Goal: Information Seeking & Learning: Learn about a topic

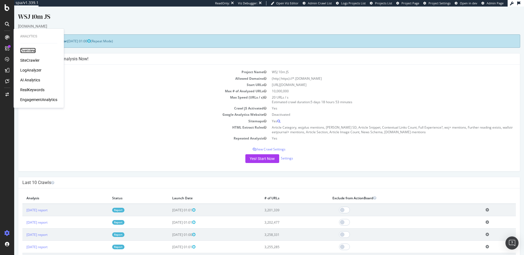
click at [20, 48] on div "Overview" at bounding box center [28, 50] width 16 height 5
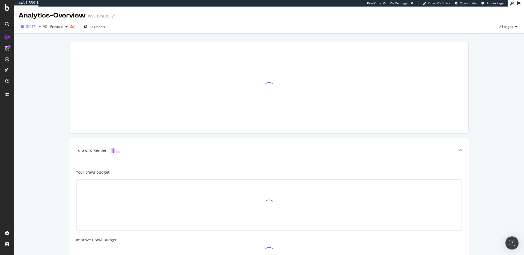
click at [37, 26] on span "[DATE]" at bounding box center [31, 26] width 11 height 5
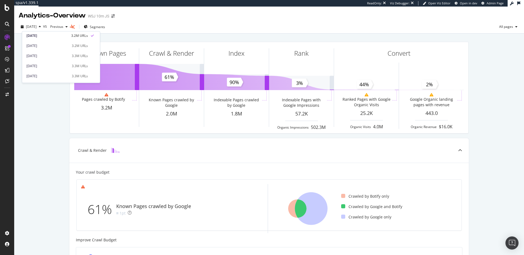
scroll to position [11, 0]
drag, startPoint x: 48, startPoint y: 98, endPoint x: 20, endPoint y: 72, distance: 37.9
click at [47, 97] on div "Known Pages Pages crawled by Botify 3.2M Crawl & Render Known Pages crawled by …" at bounding box center [269, 233] width 510 height 398
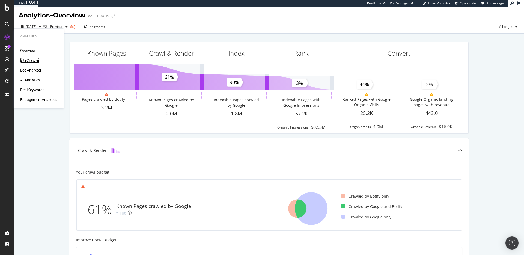
click at [28, 58] on div "SiteCrawler" at bounding box center [29, 60] width 19 height 5
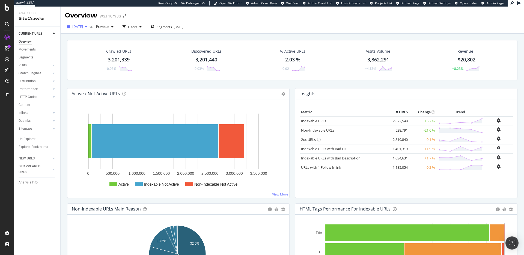
click at [82, 28] on span "[DATE]" at bounding box center [77, 26] width 11 height 5
click at [92, 55] on div "[DATE]" at bounding box center [94, 56] width 42 height 5
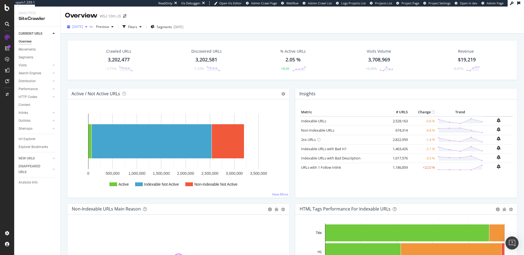
click at [83, 28] on span "[DATE]" at bounding box center [77, 26] width 11 height 5
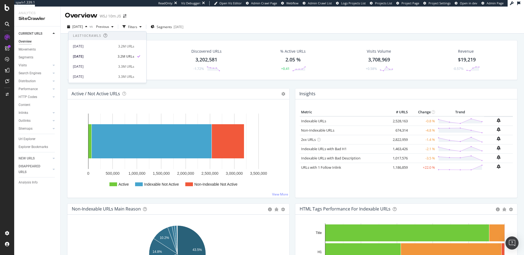
scroll to position [7, 0]
click at [96, 66] on div "[DATE] 3.3M URLs" at bounding box center [108, 70] width 78 height 8
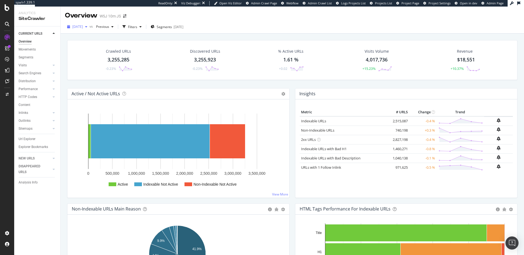
click at [83, 27] on span "[DATE]" at bounding box center [77, 26] width 11 height 5
click at [100, 67] on div "[DATE]" at bounding box center [94, 68] width 42 height 5
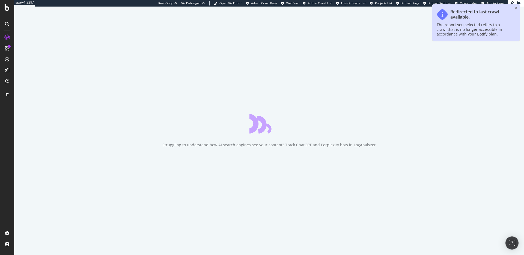
click at [517, 8] on icon "close toast" at bounding box center [516, 8] width 2 height 3
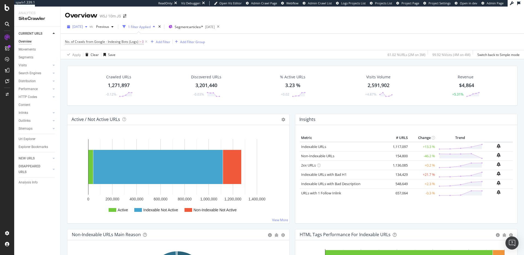
click at [83, 26] on span "[DATE]" at bounding box center [77, 26] width 11 height 5
click at [106, 42] on div "[DATE]" at bounding box center [94, 42] width 42 height 5
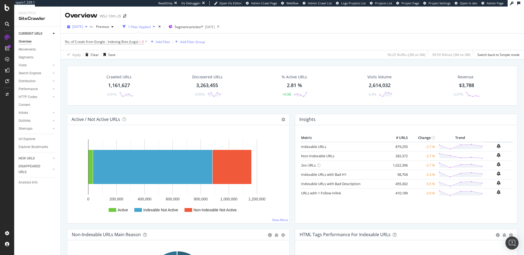
click at [83, 26] on span "[DATE]" at bounding box center [77, 26] width 11 height 5
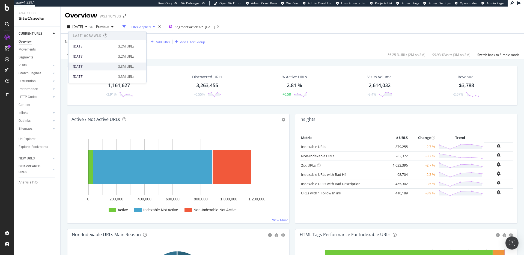
click at [97, 63] on div "[DATE] 3.3M URLs" at bounding box center [108, 67] width 78 height 8
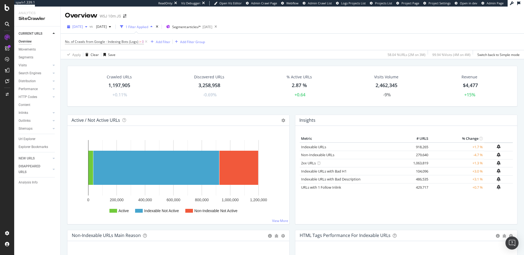
click at [81, 26] on span "[DATE]" at bounding box center [77, 26] width 11 height 5
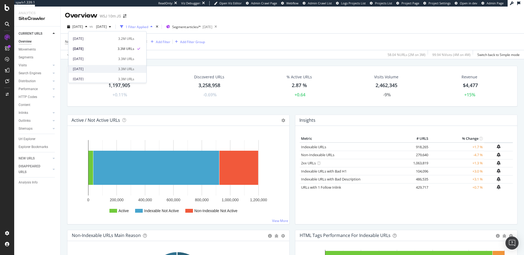
click at [104, 69] on div "[DATE]" at bounding box center [94, 69] width 42 height 5
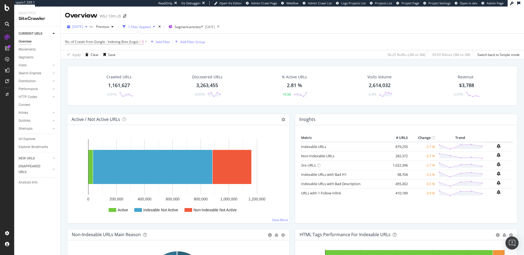
click at [83, 27] on span "[DATE]" at bounding box center [77, 26] width 11 height 5
click at [147, 40] on icon at bounding box center [146, 41] width 5 height 5
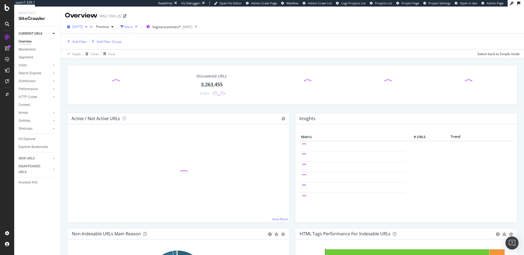
click at [83, 26] on span "[DATE]" at bounding box center [77, 26] width 11 height 5
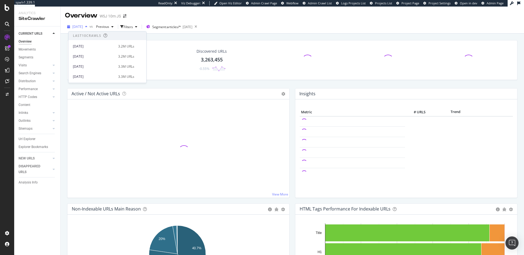
click at [83, 26] on span "[DATE]" at bounding box center [77, 26] width 11 height 5
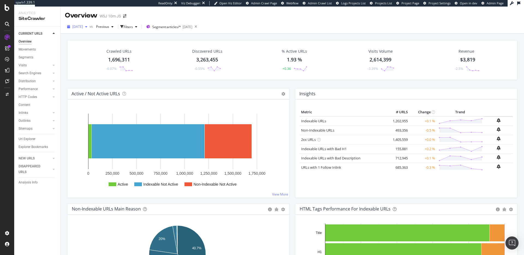
click at [83, 27] on span "[DATE]" at bounding box center [77, 26] width 11 height 5
click at [96, 73] on div "[DATE] 3.3M URLs" at bounding box center [108, 77] width 78 height 8
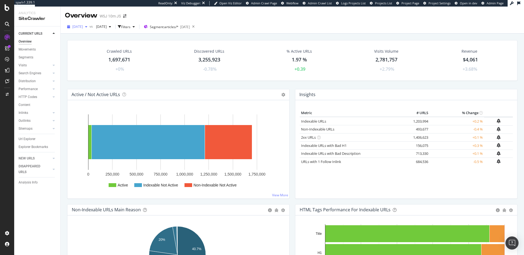
click at [83, 26] on span "[DATE]" at bounding box center [77, 26] width 11 height 5
click at [97, 65] on div "[DATE]" at bounding box center [94, 66] width 42 height 5
click at [83, 27] on span "[DATE]" at bounding box center [77, 26] width 11 height 5
click at [92, 54] on div "[DATE]" at bounding box center [94, 56] width 42 height 5
click at [121, 28] on div "button" at bounding box center [119, 26] width 3 height 3
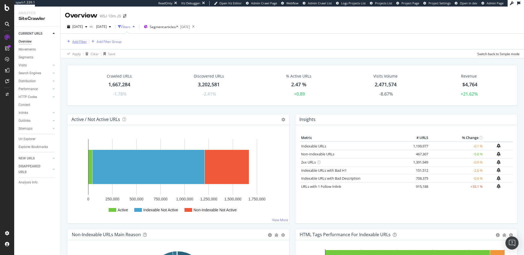
click at [80, 41] on div "Add Filter" at bounding box center [79, 41] width 14 height 5
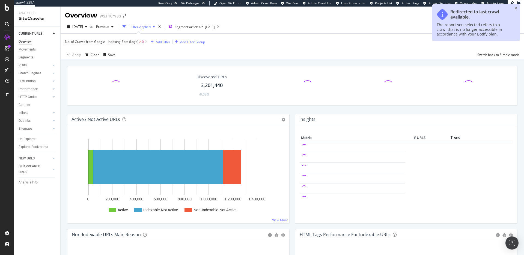
click at [514, 9] on div "Redirected to last crawl available. The report you selected refers to a crawl t…" at bounding box center [476, 22] width 87 height 36
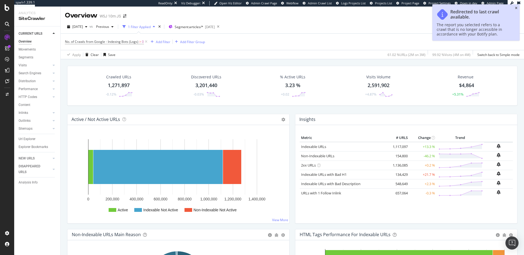
click at [516, 8] on icon "close toast" at bounding box center [516, 8] width 2 height 3
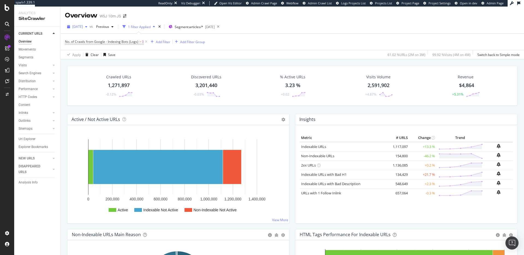
click at [90, 23] on div "[DATE]" at bounding box center [77, 27] width 25 height 8
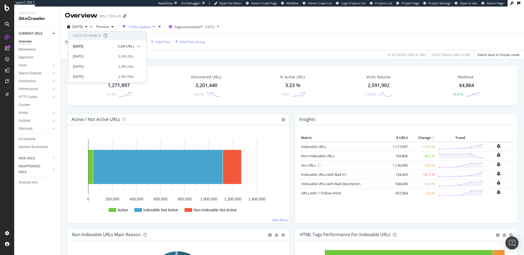
scroll to position [46, 0]
click at [103, 41] on div "[DATE]" at bounding box center [94, 41] width 42 height 5
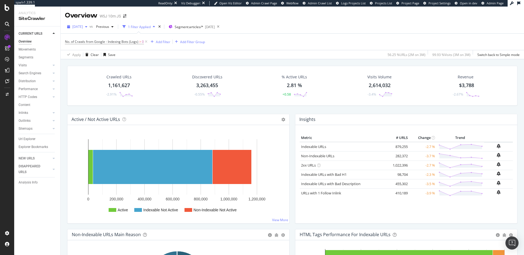
click at [83, 26] on span "[DATE]" at bounding box center [77, 26] width 11 height 5
click at [97, 61] on div "[DATE]" at bounding box center [94, 62] width 42 height 5
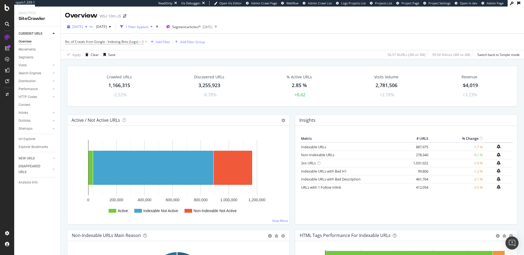
click at [90, 29] on div "[DATE]" at bounding box center [77, 27] width 25 height 8
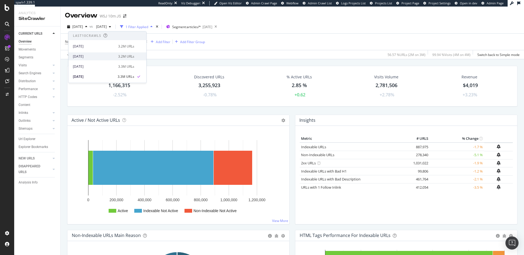
scroll to position [7, 0]
click at [92, 58] on div "[DATE]" at bounding box center [94, 59] width 42 height 5
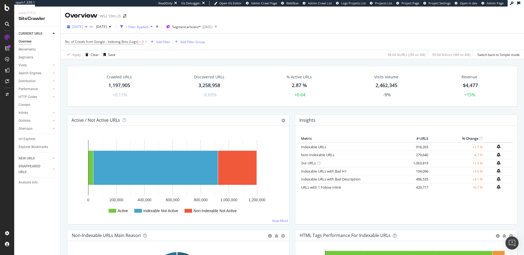
click at [83, 27] on span "[DATE]" at bounding box center [77, 26] width 11 height 5
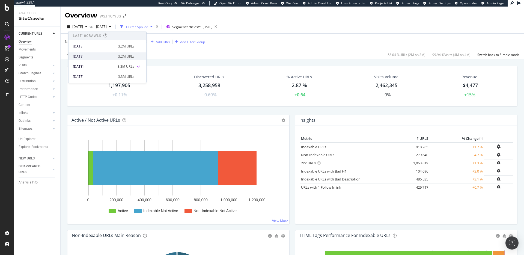
click at [91, 54] on div "[DATE]" at bounding box center [94, 56] width 42 height 5
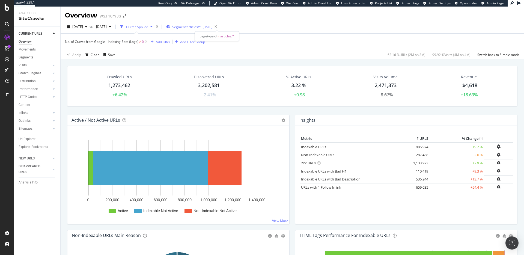
click at [201, 28] on span "Segment: articles/*" at bounding box center [186, 27] width 29 height 5
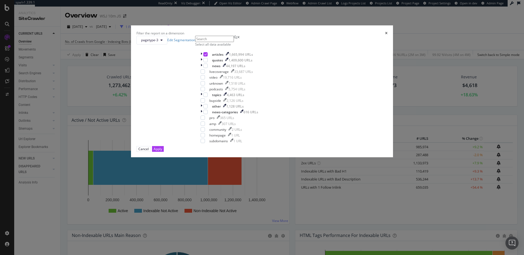
click at [385, 35] on icon "times" at bounding box center [386, 33] width 2 height 3
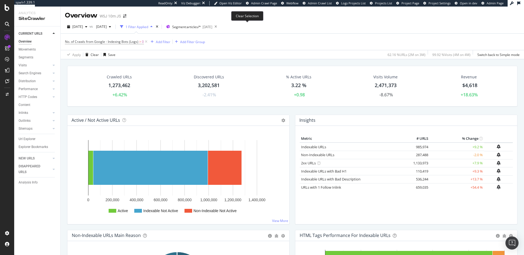
drag, startPoint x: 247, startPoint y: 25, endPoint x: 251, endPoint y: 29, distance: 5.6
click at [219, 25] on icon at bounding box center [215, 27] width 7 height 8
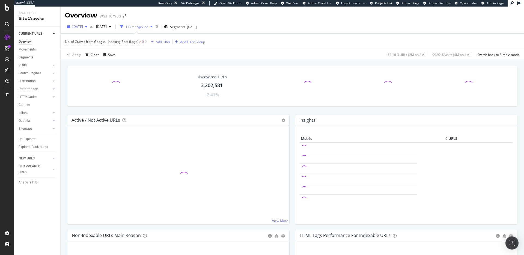
click at [78, 26] on span "[DATE]" at bounding box center [77, 26] width 11 height 5
click at [83, 26] on span "[DATE]" at bounding box center [77, 26] width 11 height 5
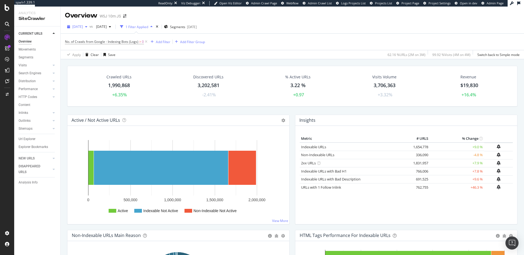
click at [83, 25] on span "[DATE]" at bounding box center [77, 26] width 11 height 5
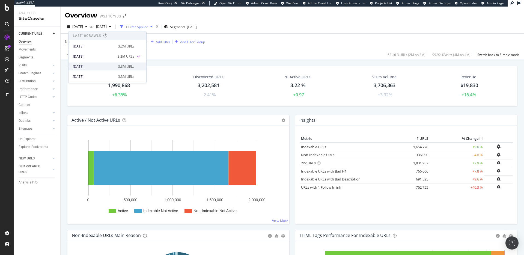
click at [100, 64] on div "[DATE] 3.3M URLs" at bounding box center [108, 67] width 78 height 8
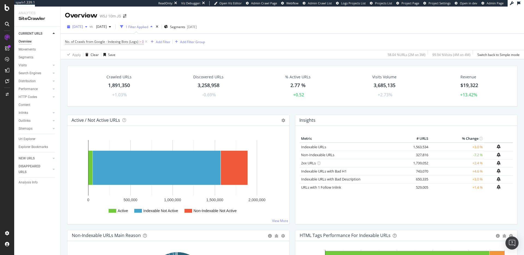
click at [83, 27] on span "[DATE]" at bounding box center [77, 26] width 11 height 5
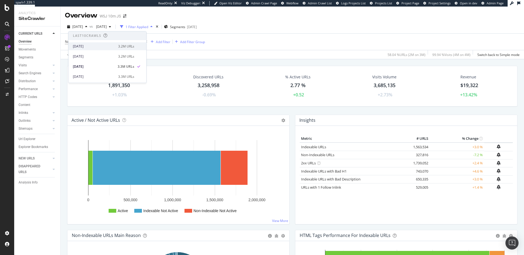
scroll to position [11, 0]
click at [97, 75] on div "[DATE]" at bounding box center [94, 76] width 42 height 5
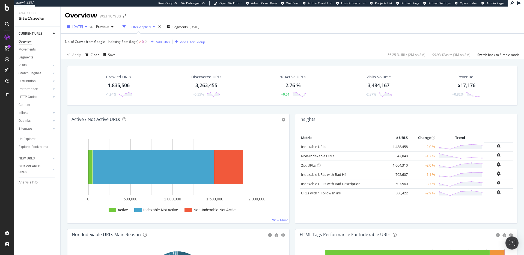
click at [83, 28] on span "[DATE]" at bounding box center [77, 26] width 11 height 5
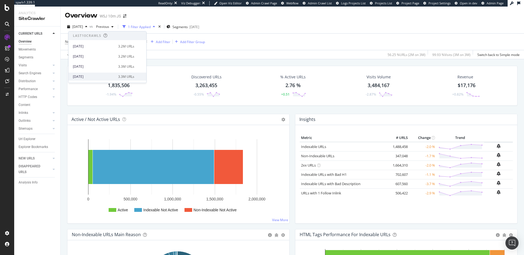
click at [92, 75] on div "[DATE]" at bounding box center [94, 76] width 42 height 5
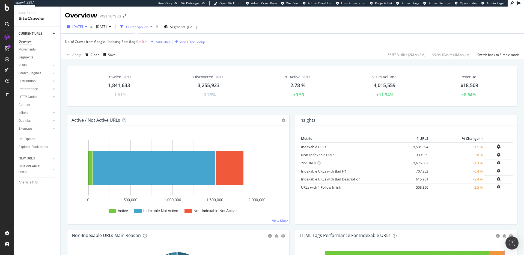
click at [83, 27] on span "[DATE]" at bounding box center [77, 26] width 11 height 5
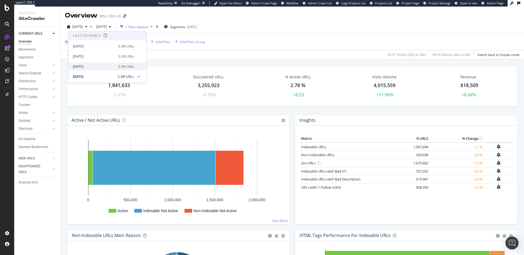
click at [95, 64] on div "[DATE]" at bounding box center [94, 66] width 42 height 5
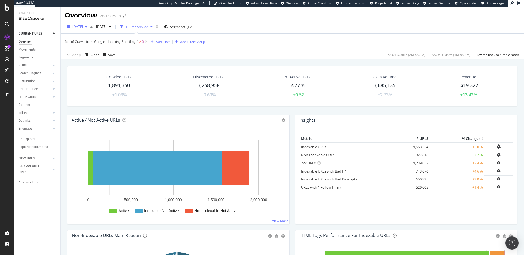
click at [83, 27] on span "[DATE]" at bounding box center [77, 26] width 11 height 5
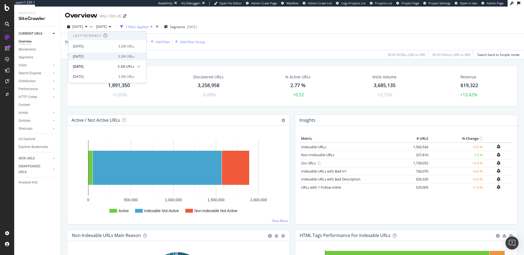
click at [94, 54] on div "[DATE]" at bounding box center [94, 56] width 42 height 5
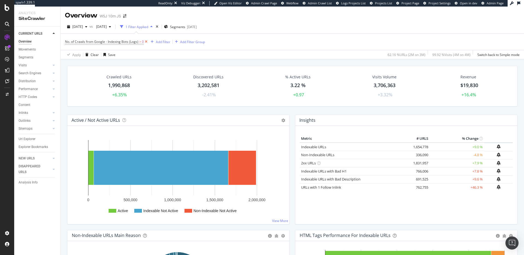
click at [147, 41] on icon at bounding box center [146, 41] width 5 height 5
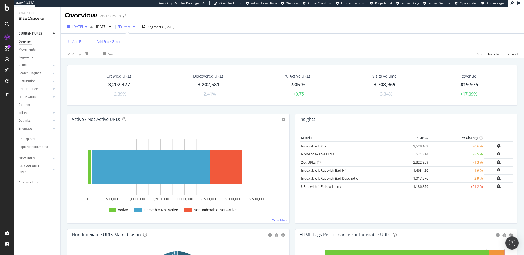
click at [83, 26] on span "[DATE]" at bounding box center [77, 26] width 11 height 5
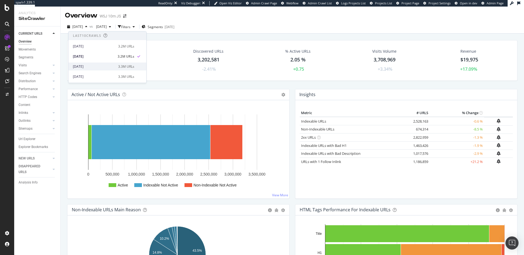
scroll to position [25, 0]
click at [99, 62] on div "[DATE]" at bounding box center [94, 61] width 42 height 5
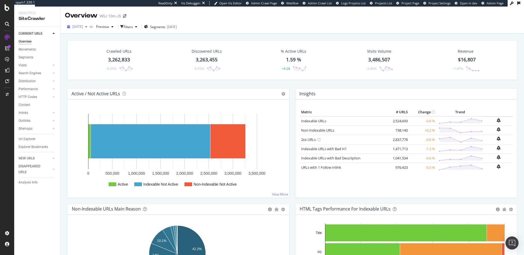
click at [83, 25] on span "[DATE]" at bounding box center [77, 26] width 11 height 5
click at [105, 73] on div "[DATE] 3.3M URLs" at bounding box center [108, 77] width 78 height 8
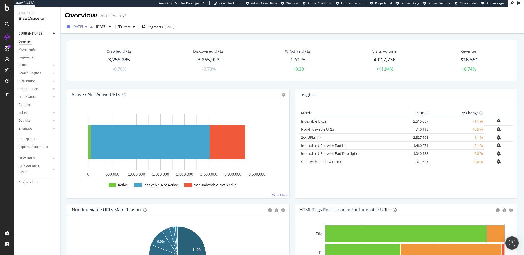
click at [83, 26] on span "[DATE]" at bounding box center [77, 26] width 11 height 5
click at [96, 63] on div "[DATE] 3.3M URLs" at bounding box center [108, 67] width 78 height 8
click at [83, 27] on span "[DATE]" at bounding box center [77, 26] width 11 height 5
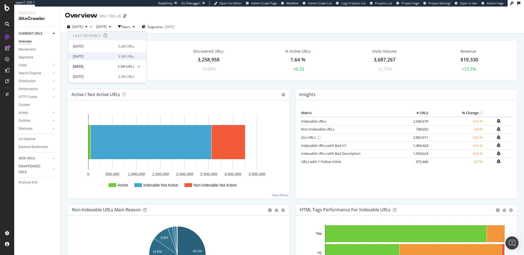
click at [97, 54] on div "[DATE]" at bounding box center [94, 56] width 42 height 5
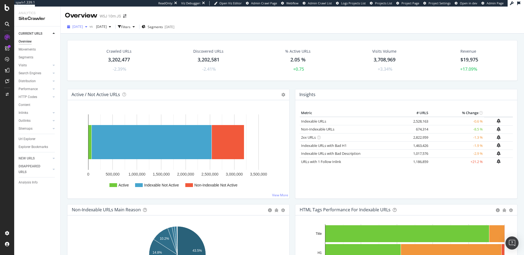
click at [90, 27] on div "button" at bounding box center [86, 26] width 7 height 3
click at [99, 68] on div "[DATE]" at bounding box center [94, 66] width 42 height 5
click at [83, 26] on span "[DATE]" at bounding box center [77, 26] width 11 height 5
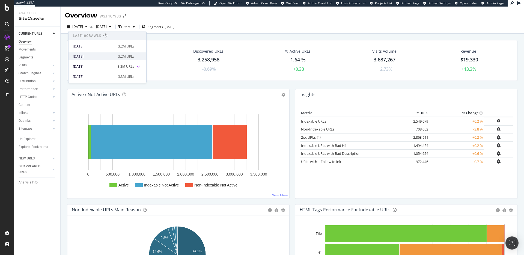
click at [97, 57] on div "[DATE]" at bounding box center [94, 56] width 42 height 5
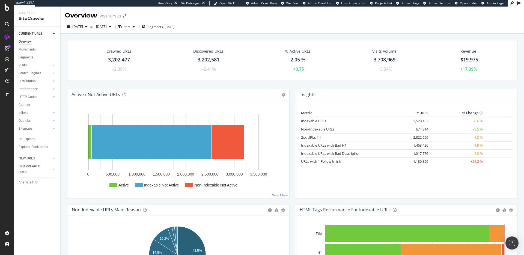
click at [83, 28] on span "[DATE]" at bounding box center [77, 26] width 11 height 5
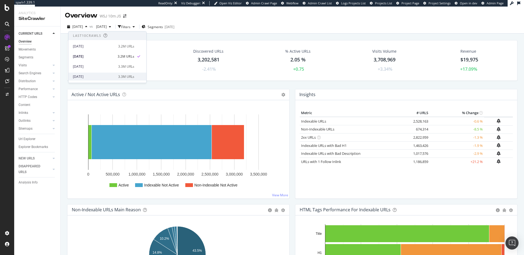
scroll to position [7, 0]
click at [94, 70] on div "[DATE]" at bounding box center [94, 69] width 42 height 5
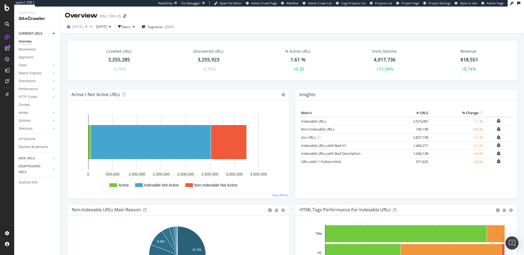
click at [83, 28] on span "[DATE]" at bounding box center [77, 26] width 11 height 5
click at [93, 78] on div "[DATE]" at bounding box center [94, 80] width 42 height 5
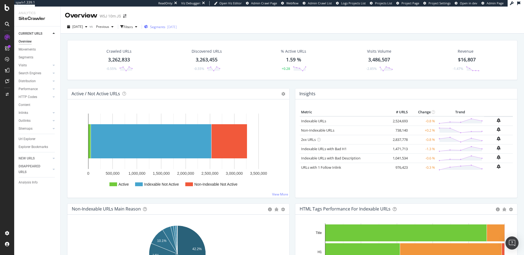
click at [177, 27] on div "[DATE]" at bounding box center [172, 27] width 10 height 5
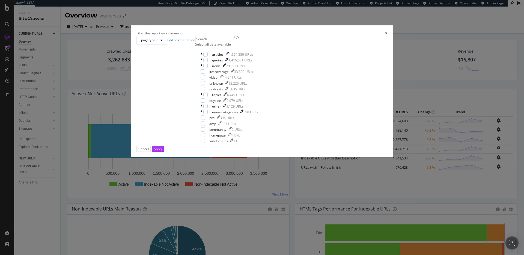
click at [312, 35] on div "Filter the report on a dimension" at bounding box center [262, 33] width 251 height 5
click at [385, 35] on icon "times" at bounding box center [386, 33] width 2 height 3
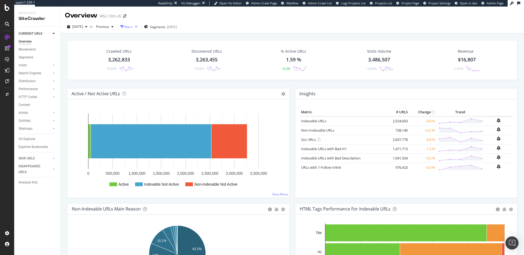
click at [124, 28] on div "button" at bounding box center [121, 26] width 3 height 3
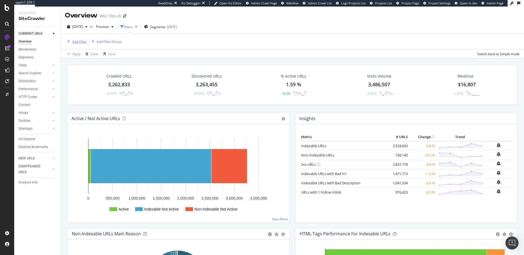
click at [73, 42] on div "Add Filter" at bounding box center [79, 41] width 14 height 5
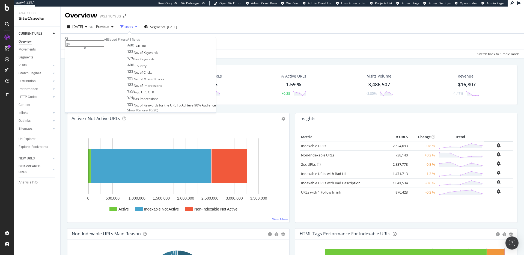
type input "g"
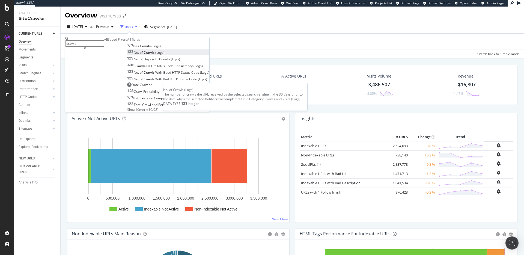
type input "crawls"
click at [127, 55] on div "No. of Crawls (Logs)" at bounding box center [145, 52] width 37 height 5
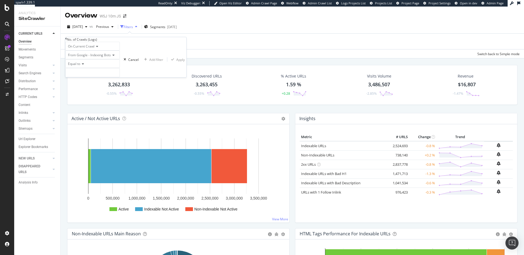
click at [82, 66] on icon at bounding box center [82, 63] width 4 height 3
click at [85, 96] on span "Greater than" at bounding box center [77, 94] width 20 height 5
click at [97, 77] on input "number" at bounding box center [92, 72] width 55 height 9
type input "0"
click at [176, 62] on div "Apply" at bounding box center [180, 59] width 8 height 5
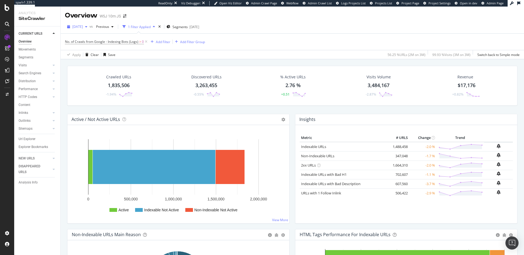
click at [83, 26] on span "[DATE]" at bounding box center [77, 26] width 11 height 5
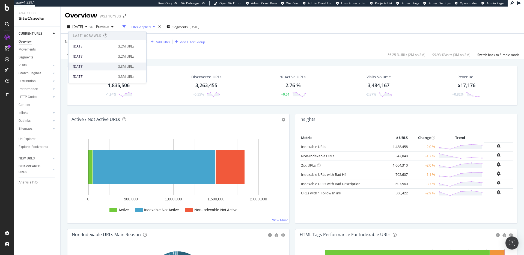
scroll to position [22, 0]
click at [112, 53] on div "[DATE]" at bounding box center [94, 54] width 42 height 5
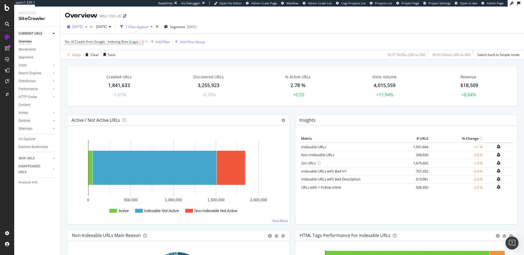
click at [83, 27] on span "[DATE]" at bounding box center [77, 26] width 11 height 5
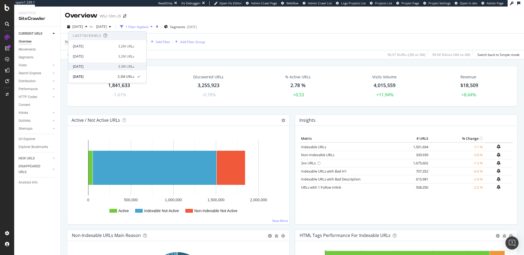
click at [100, 67] on div "[DATE]" at bounding box center [94, 66] width 42 height 5
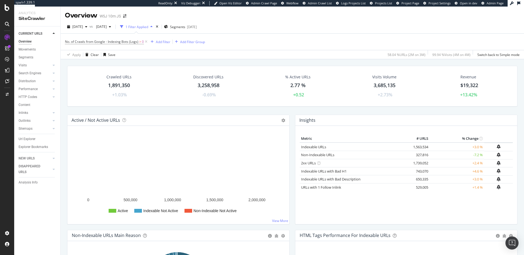
scroll to position [3, 0]
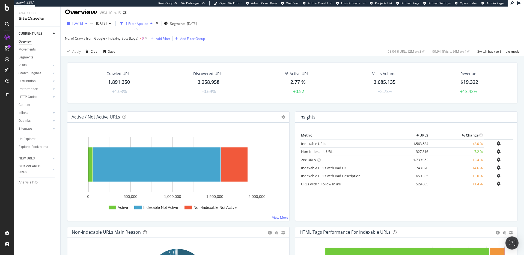
click at [90, 19] on div "[DATE]" at bounding box center [77, 23] width 25 height 8
click at [98, 54] on div "[DATE]" at bounding box center [94, 53] width 42 height 5
